Goal: Obtain resource: Download file/media

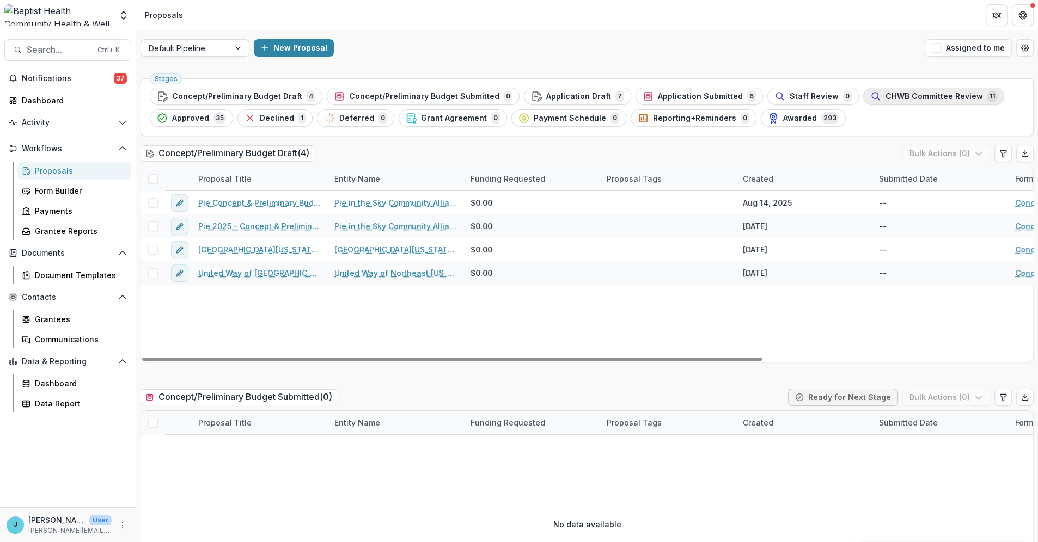
click at [886, 94] on span "CHWB Committee Review" at bounding box center [934, 96] width 97 height 9
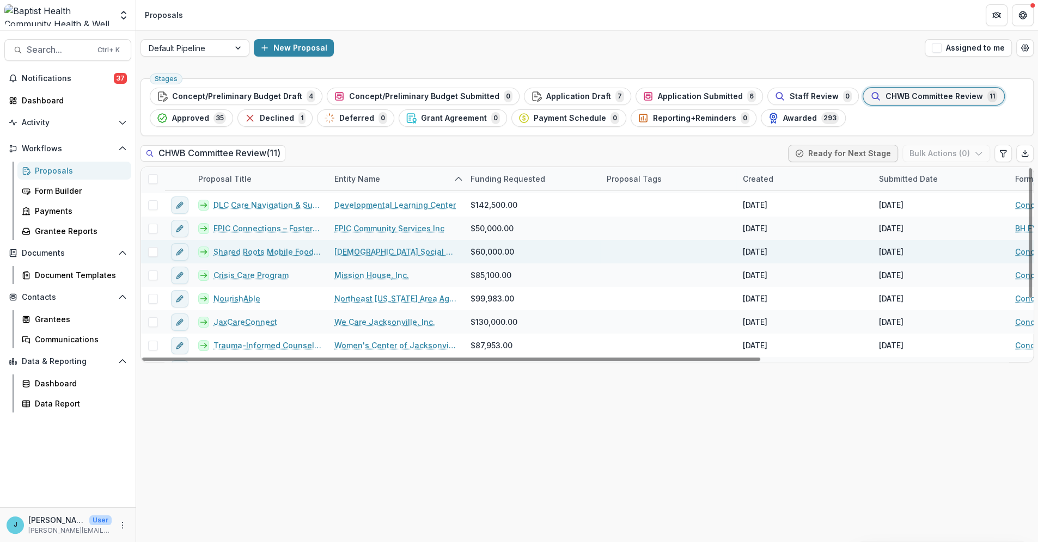
scroll to position [86, 0]
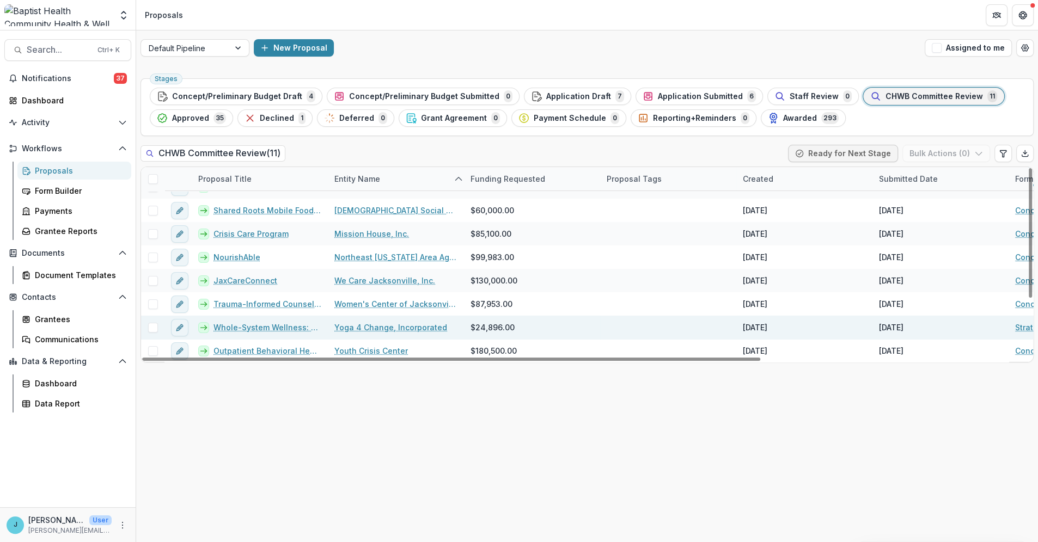
click at [275, 326] on link "Whole-System Wellness: A 1-Year Pilot to Support [DEMOGRAPHIC_DATA] Medical Cen…" at bounding box center [268, 327] width 108 height 11
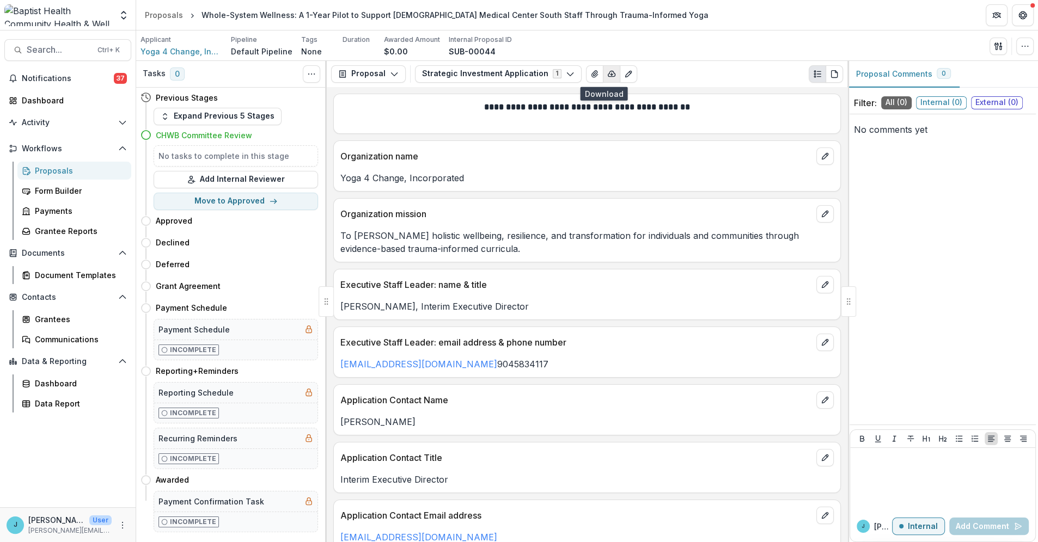
click at [607, 73] on icon "button" at bounding box center [611, 74] width 9 height 9
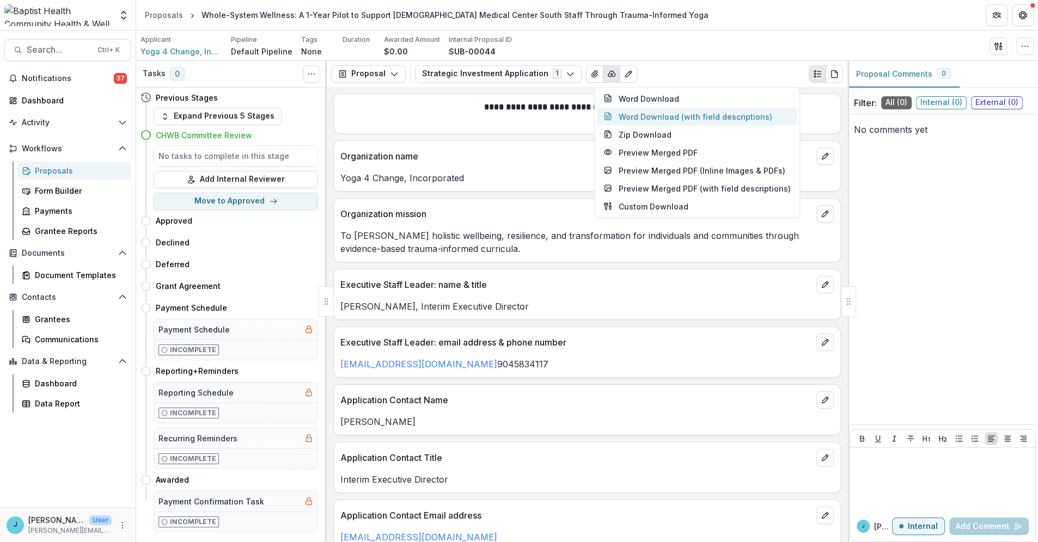
click at [648, 117] on button "Word Download (with field descriptions)" at bounding box center [697, 116] width 200 height 18
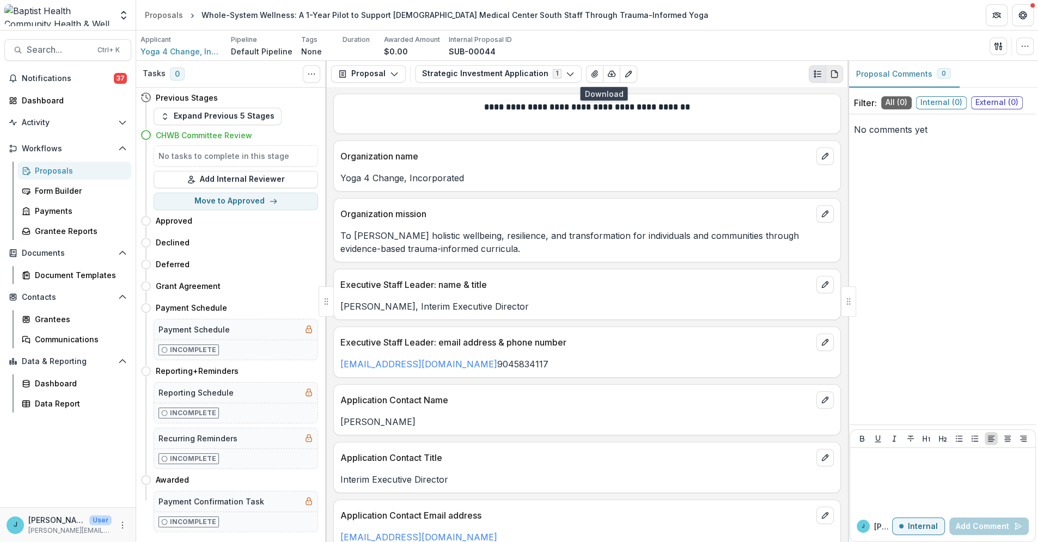
click at [833, 70] on icon "PDF view" at bounding box center [834, 74] width 9 height 9
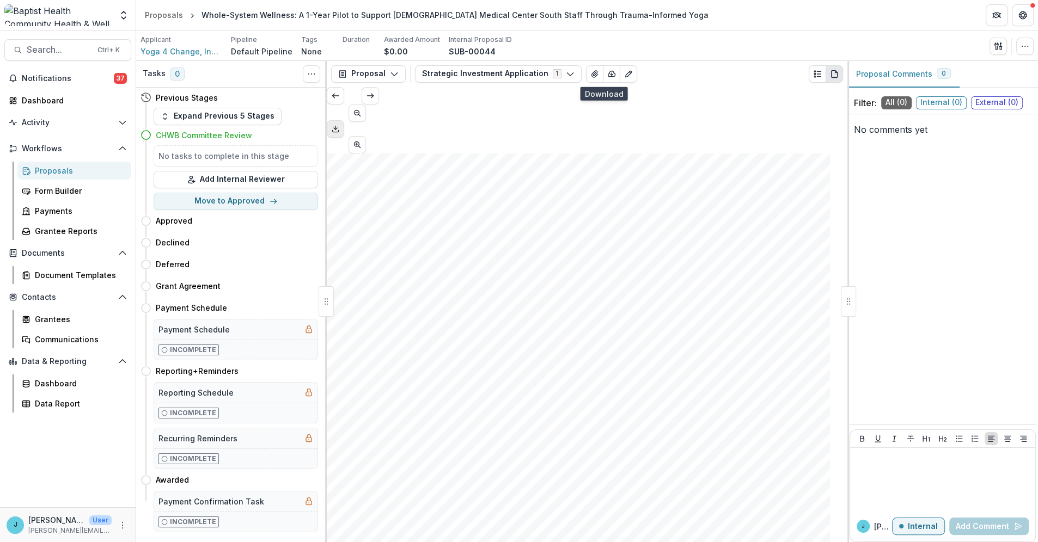
click at [336, 126] on line "Download PDF" at bounding box center [336, 128] width 0 height 4
click at [590, 74] on icon "View Attached Files" at bounding box center [594, 74] width 9 height 9
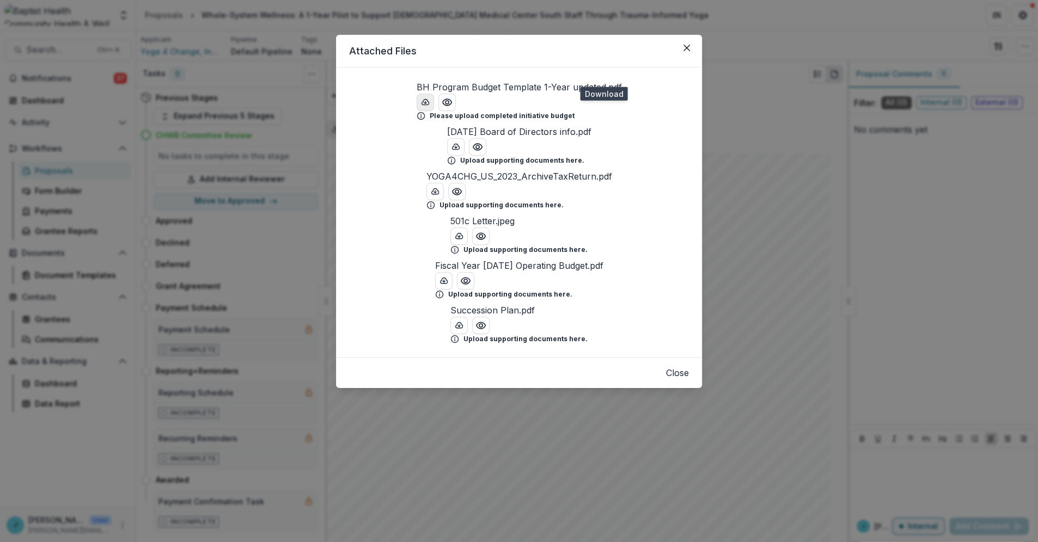
click at [421, 107] on icon "download-button" at bounding box center [425, 102] width 9 height 9
drag, startPoint x: 687, startPoint y: 47, endPoint x: 668, endPoint y: 47, distance: 19.1
click at [687, 46] on icon "Close" at bounding box center [687, 48] width 7 height 7
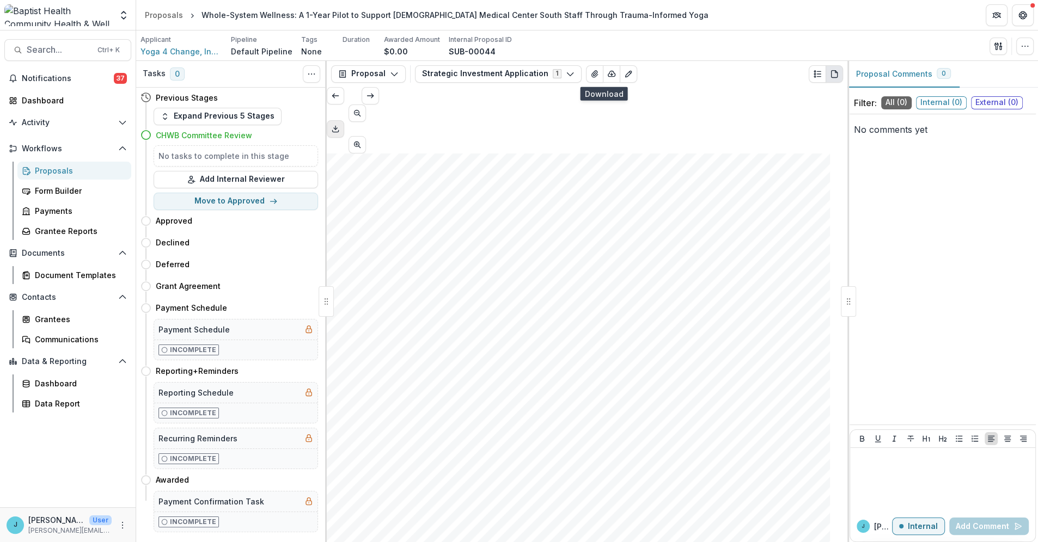
click at [54, 168] on div "Proposals" at bounding box center [79, 170] width 88 height 11
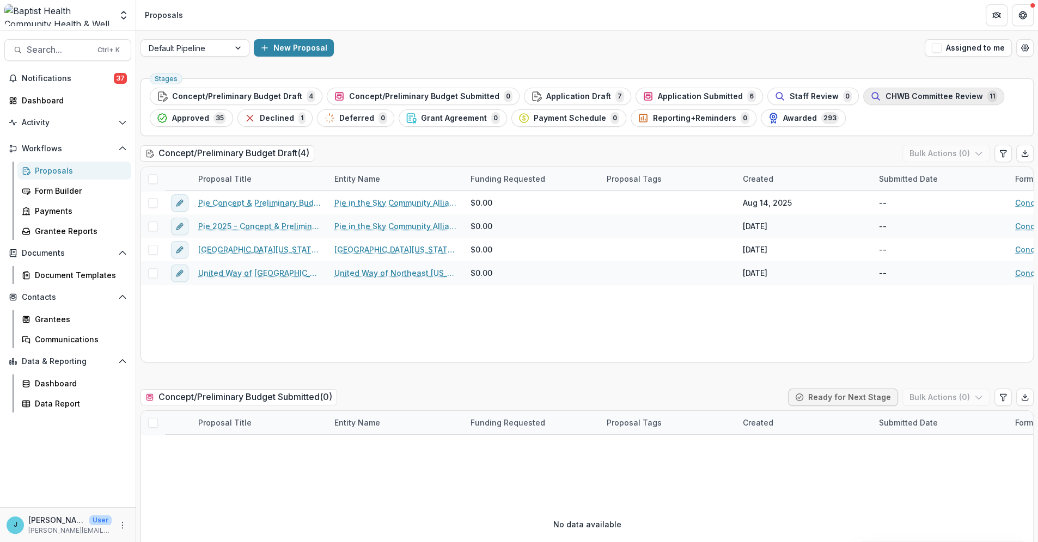
click at [905, 97] on span "CHWB Committee Review" at bounding box center [934, 96] width 97 height 9
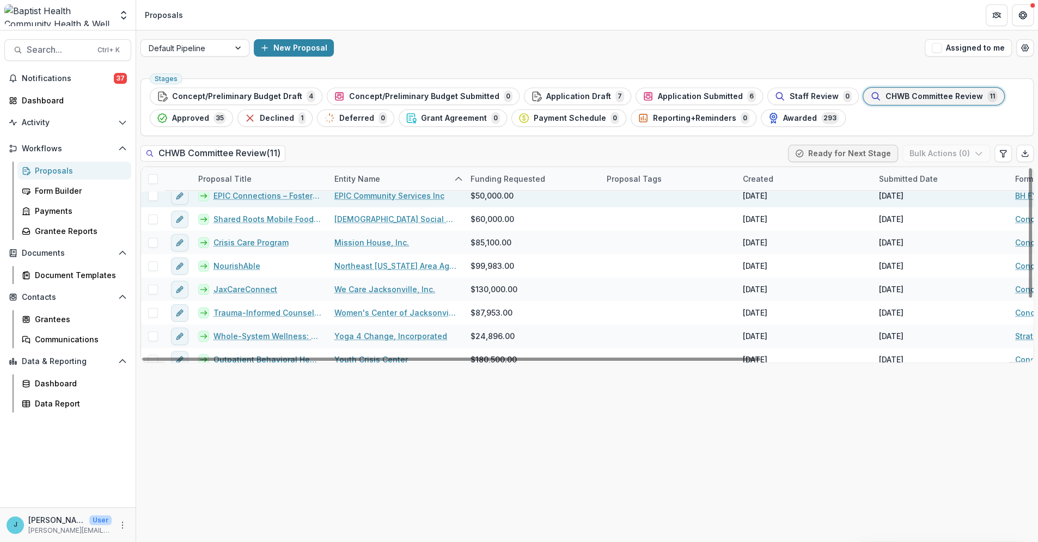
scroll to position [86, 0]
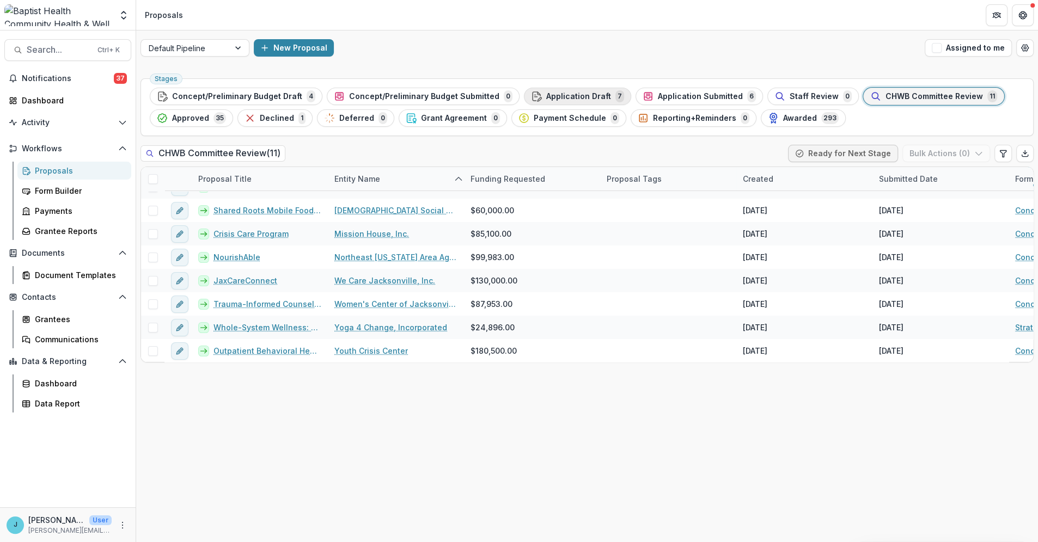
click at [566, 92] on span "Application Draft" at bounding box center [578, 96] width 65 height 9
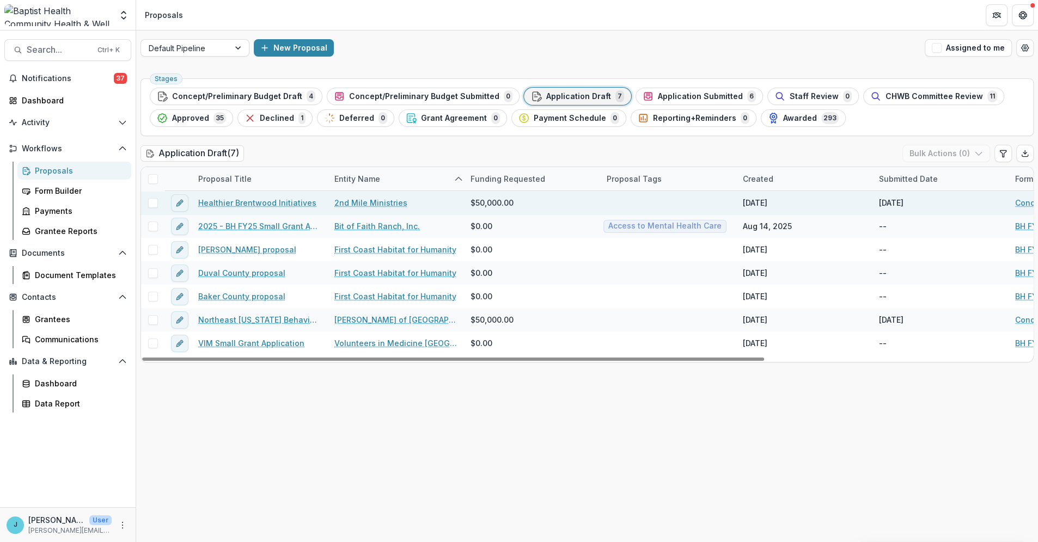
click at [260, 200] on link "Healthier Brentwood Initiatives" at bounding box center [257, 202] width 118 height 11
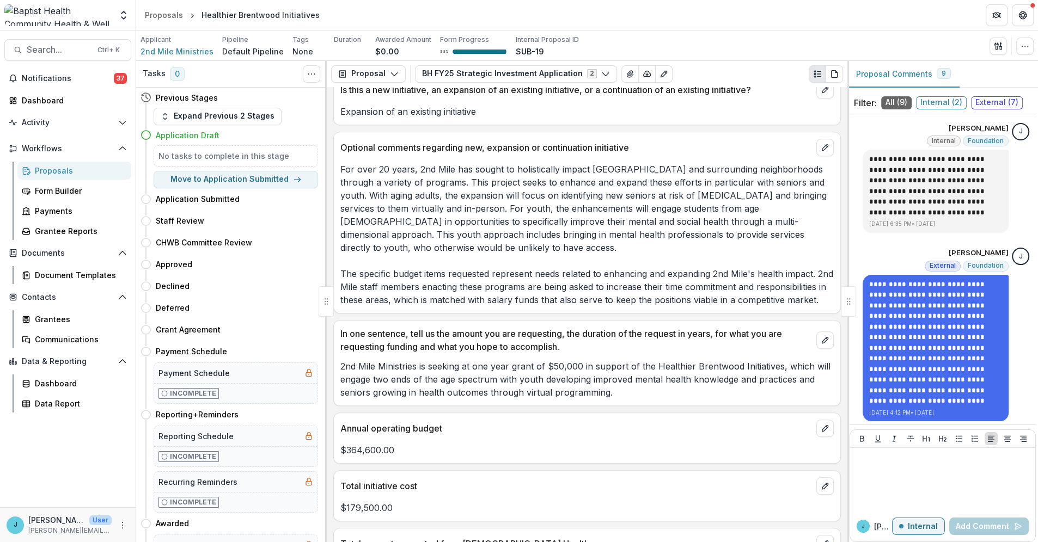
scroll to position [121, 0]
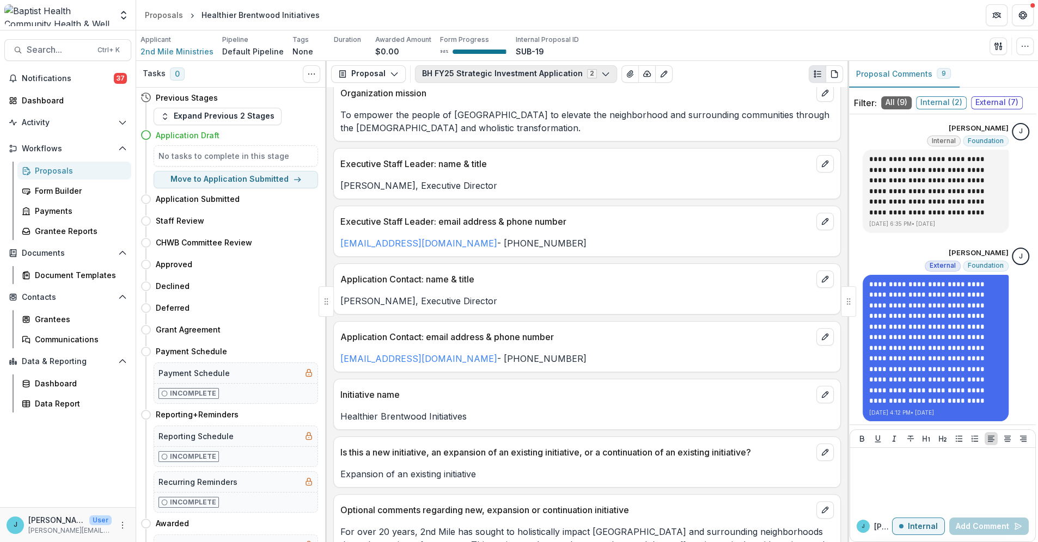
click at [601, 72] on button "BH FY25 Strategic Investment Application 2" at bounding box center [516, 73] width 202 height 17
click at [601, 70] on icon "button" at bounding box center [605, 74] width 9 height 9
click at [626, 70] on icon "View Attached Files" at bounding box center [630, 74] width 9 height 9
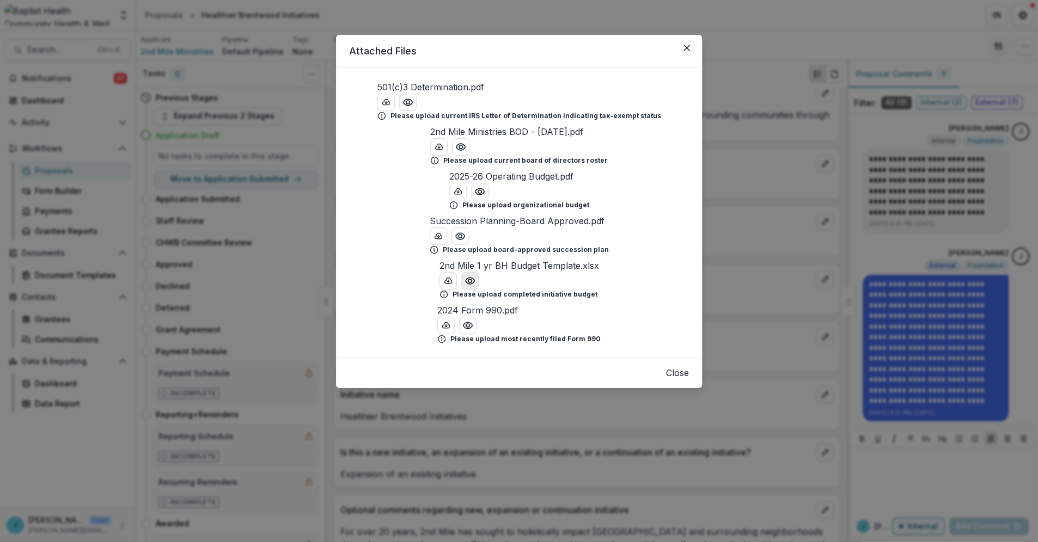
click at [465, 284] on icon "Preview 2nd Mile 1 yr BH Budget Template.xlsx" at bounding box center [469, 281] width 9 height 7
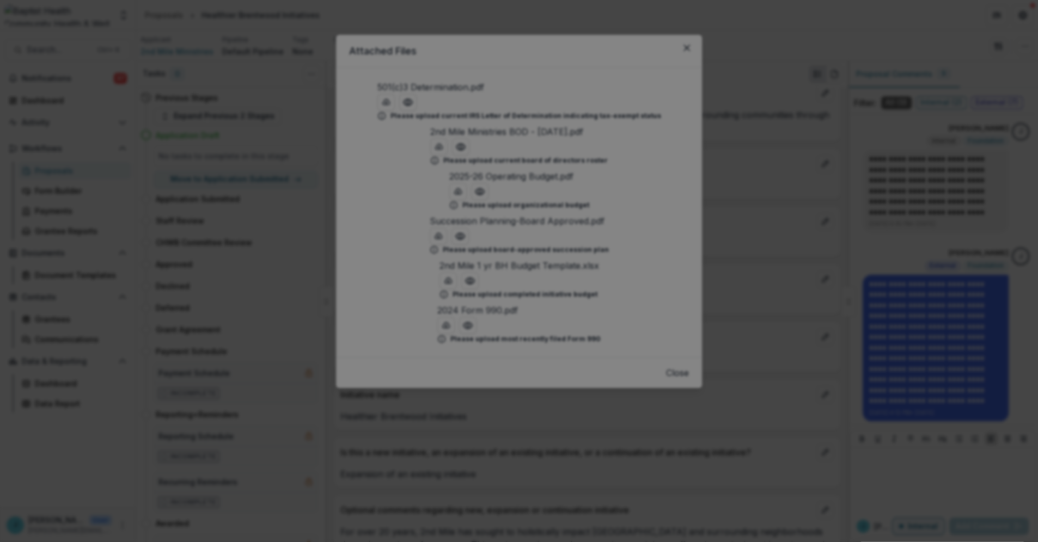
click at [1020, 16] on icon "Close" at bounding box center [1023, 13] width 7 height 7
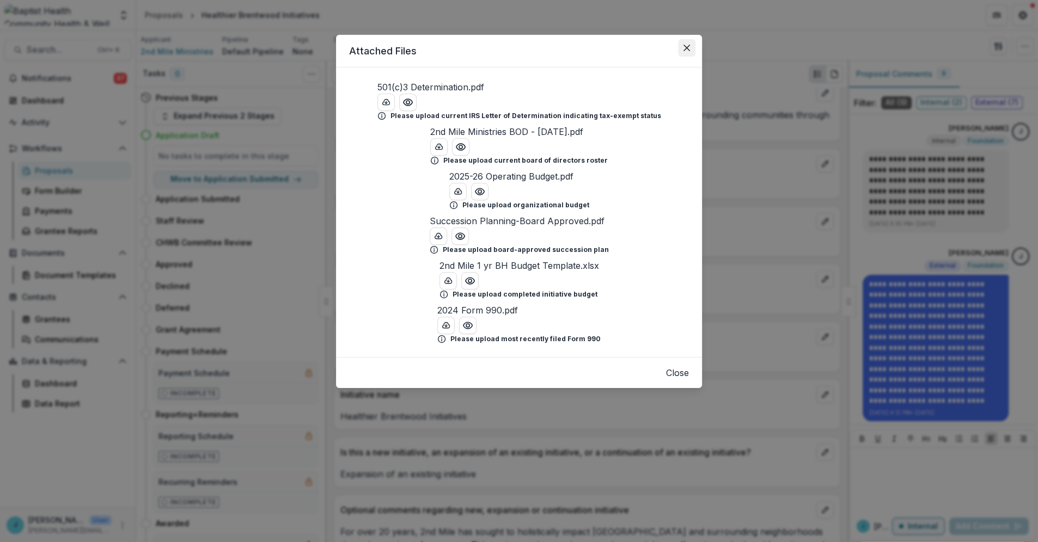
click at [686, 47] on icon "Close" at bounding box center [687, 48] width 7 height 7
